Goal: Find contact information: Obtain details needed to contact an individual or organization

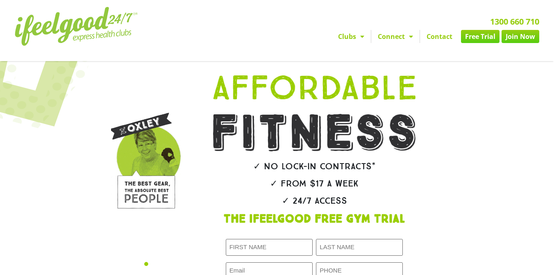
click at [517, 38] on link "Join Now" at bounding box center [521, 36] width 38 height 13
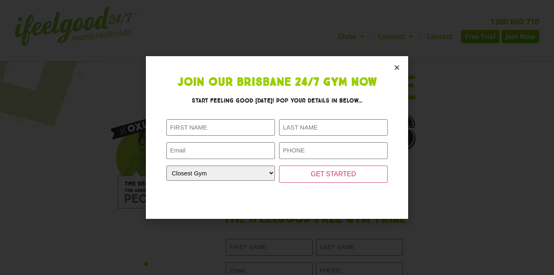
click at [398, 66] on icon "Close" at bounding box center [397, 67] width 6 height 6
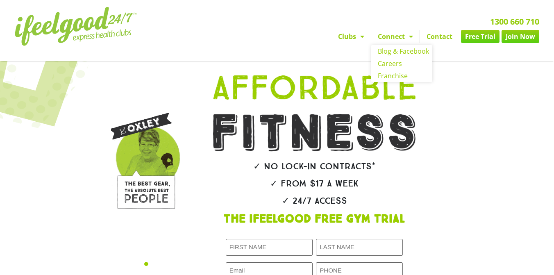
click at [386, 42] on link "Connect" at bounding box center [395, 36] width 48 height 13
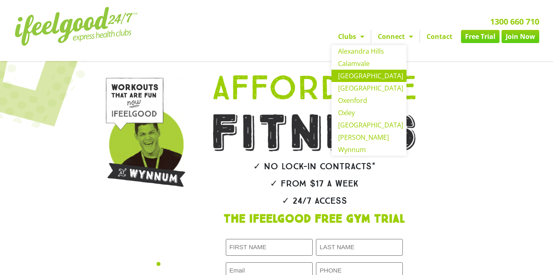
click at [366, 77] on link "[GEOGRAPHIC_DATA]" at bounding box center [369, 76] width 75 height 12
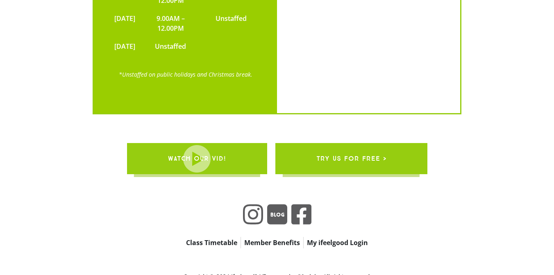
scroll to position [1937, 0]
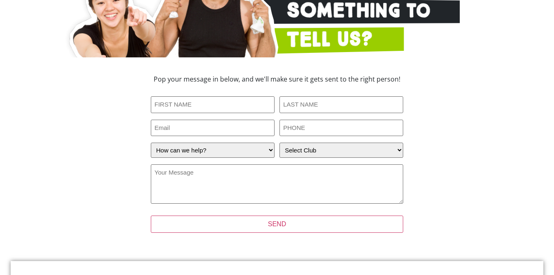
scroll to position [154, 0]
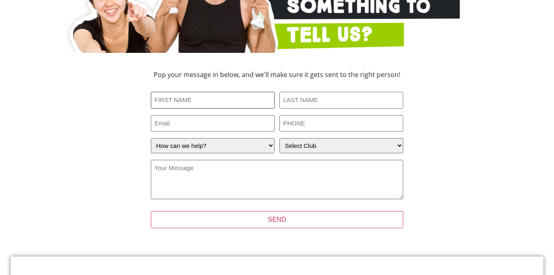
click at [198, 93] on input "First Name (Required)" at bounding box center [213, 100] width 124 height 17
